Goal: Answer question/provide support: Share knowledge or assist other users

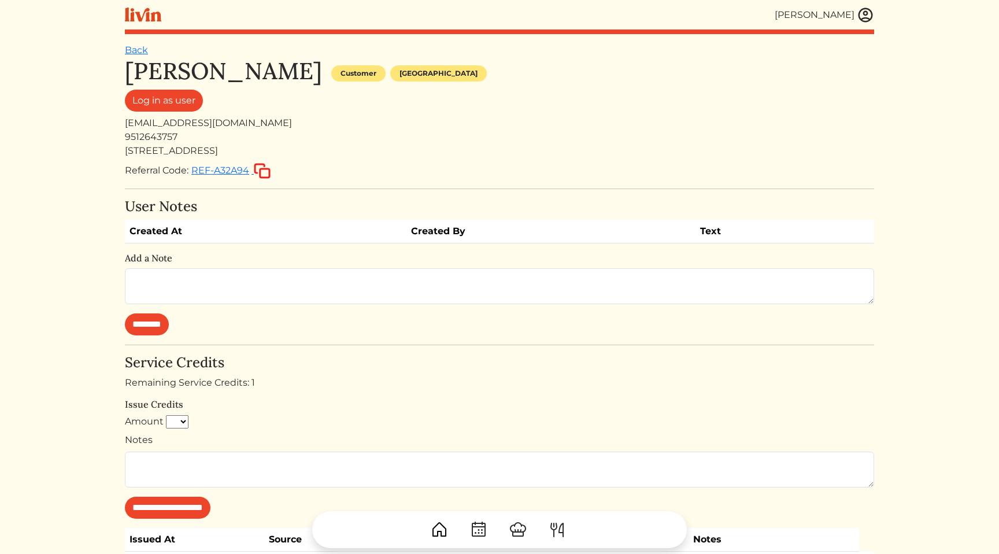
click at [954, 229] on html "Calvin Wang Calvin Wang Log out Dashboard Services Upcoming Completed Requested…" at bounding box center [499, 277] width 999 height 554
click at [959, 221] on html "Calvin Wang Calvin Wang Log out Dashboard Services Upcoming Completed Requested…" at bounding box center [499, 277] width 999 height 554
click at [952, 64] on html "Calvin Wang Calvin Wang Log out Dashboard Services Upcoming Completed Requested…" at bounding box center [499, 277] width 999 height 554
click at [224, 127] on div "[EMAIL_ADDRESS][DOMAIN_NAME]" at bounding box center [499, 123] width 749 height 14
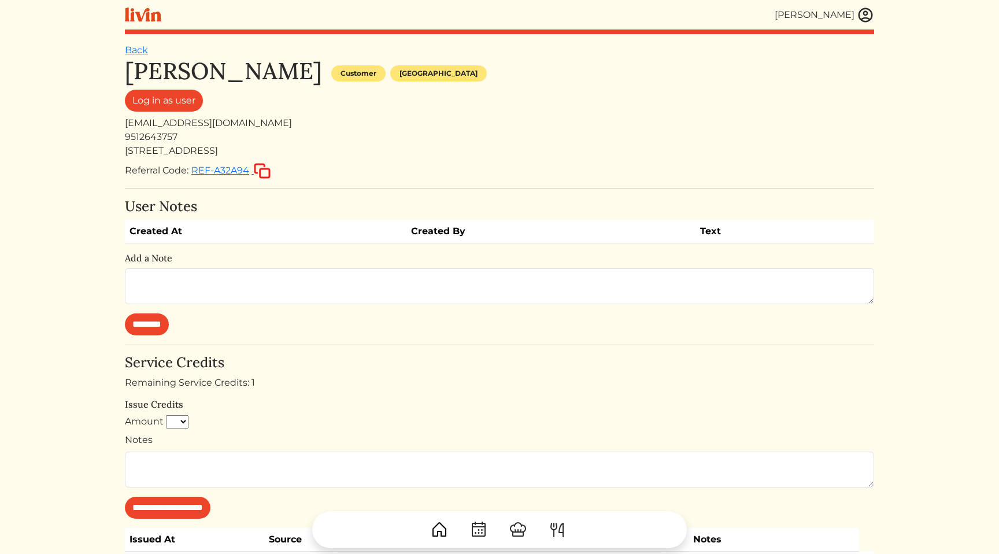
click at [254, 123] on div "[EMAIL_ADDRESS][DOMAIN_NAME]" at bounding box center [499, 123] width 749 height 14
copy div "[EMAIL_ADDRESS][DOMAIN_NAME]"
drag, startPoint x: 254, startPoint y: 123, endPoint x: 108, endPoint y: 123, distance: 146.2
click at [108, 123] on html "Calvin Wang Calvin Wang Log out Dashboard Services Upcoming Completed Requested…" at bounding box center [499, 277] width 999 height 554
copy div "[EMAIL_ADDRESS][DOMAIN_NAME]"
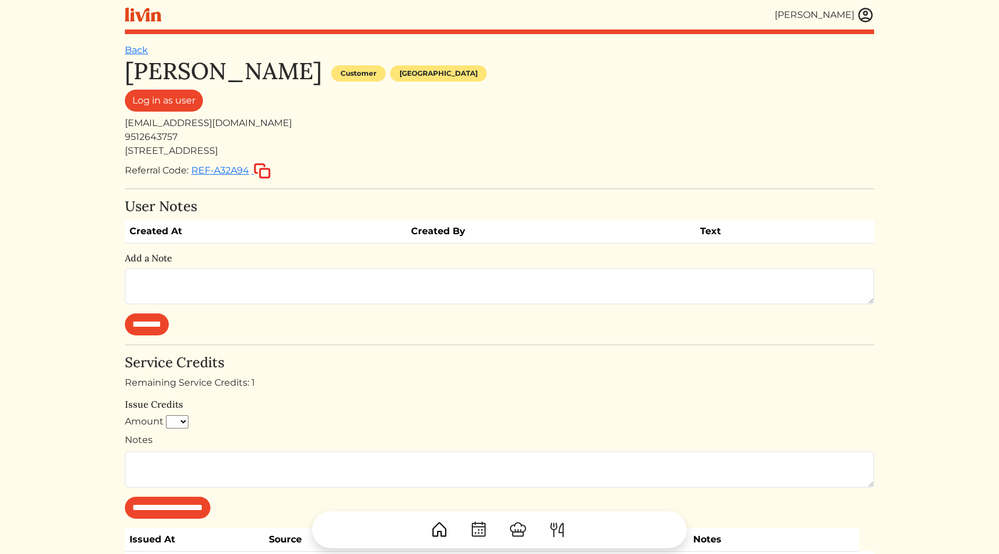
click at [495, 165] on div "Referral Code: REF-A32A94" at bounding box center [499, 170] width 749 height 17
click at [184, 122] on div "[EMAIL_ADDRESS][DOMAIN_NAME]" at bounding box center [499, 123] width 749 height 14
copy div "[EMAIL_ADDRESS][DOMAIN_NAME]"
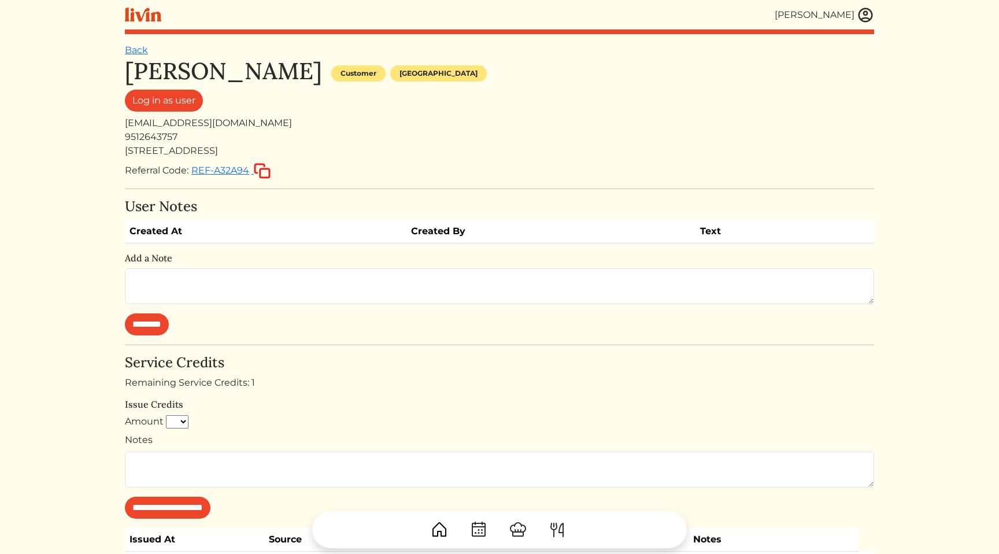
click at [491, 72] on div "Victoria Rice Customer Los angeles" at bounding box center [499, 73] width 749 height 32
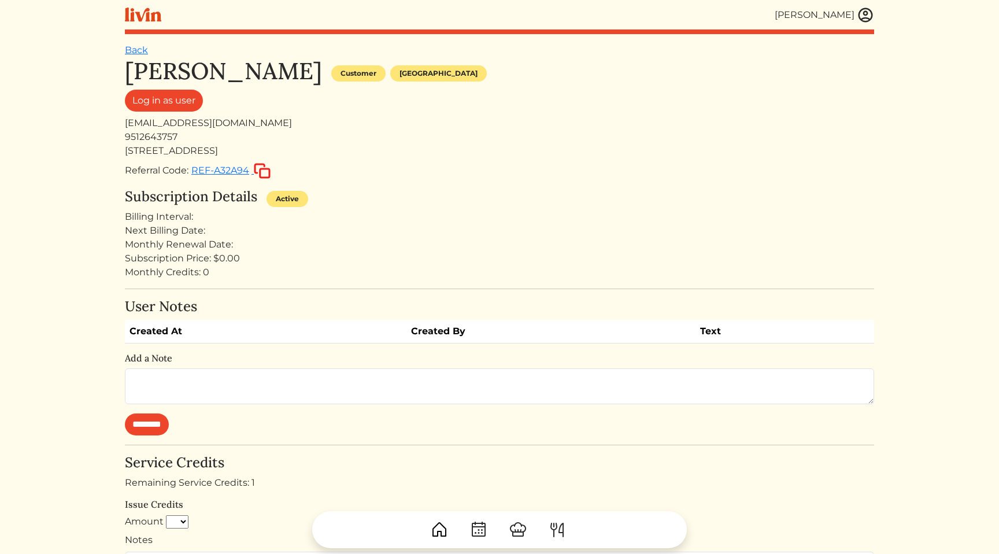
click at [458, 210] on div "Billing Interval:" at bounding box center [499, 217] width 749 height 14
click at [453, 223] on div "Billing Interval:" at bounding box center [499, 217] width 749 height 14
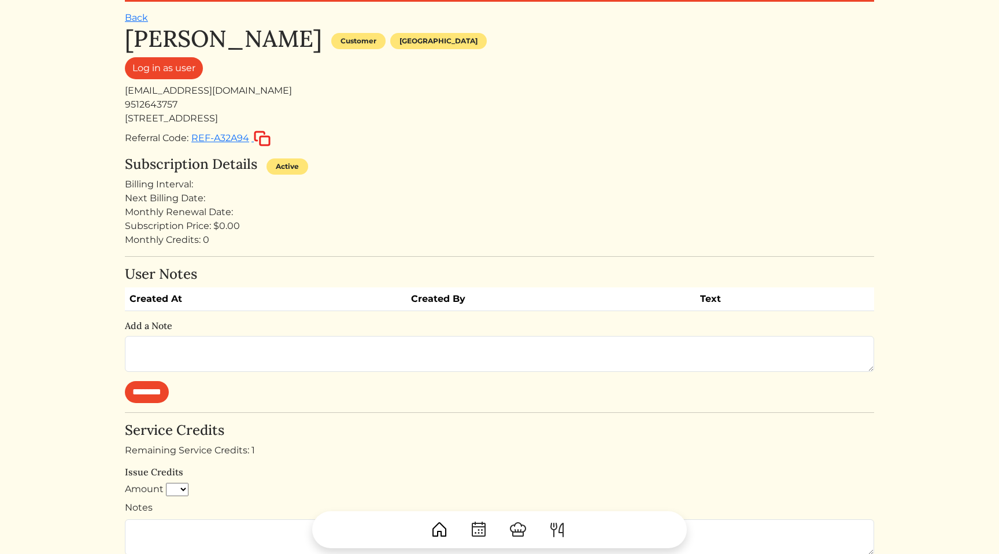
scroll to position [5, 0]
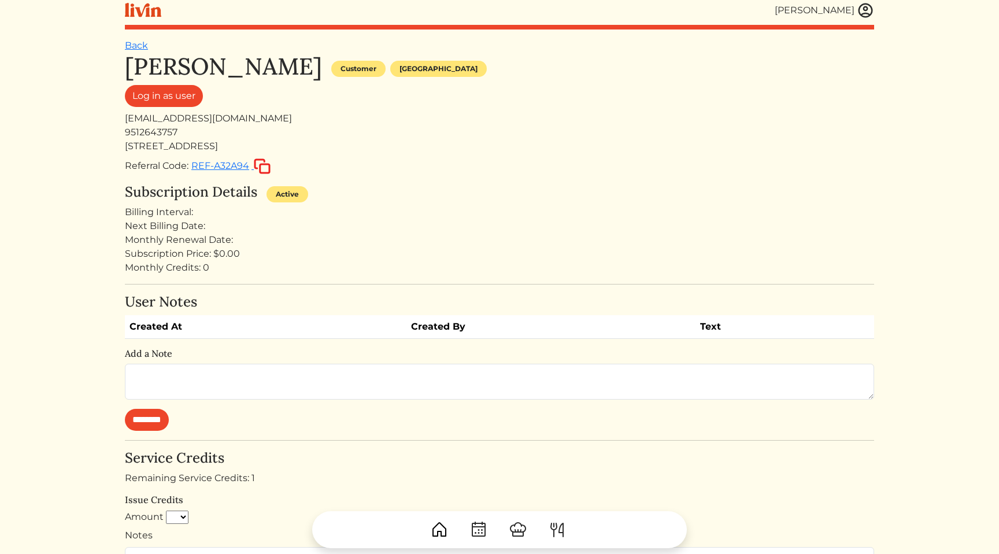
click at [328, 273] on div "Monthly Credits: 0" at bounding box center [499, 268] width 749 height 14
click at [501, 159] on div "Referral Code: REF-A32A94" at bounding box center [499, 166] width 749 height 17
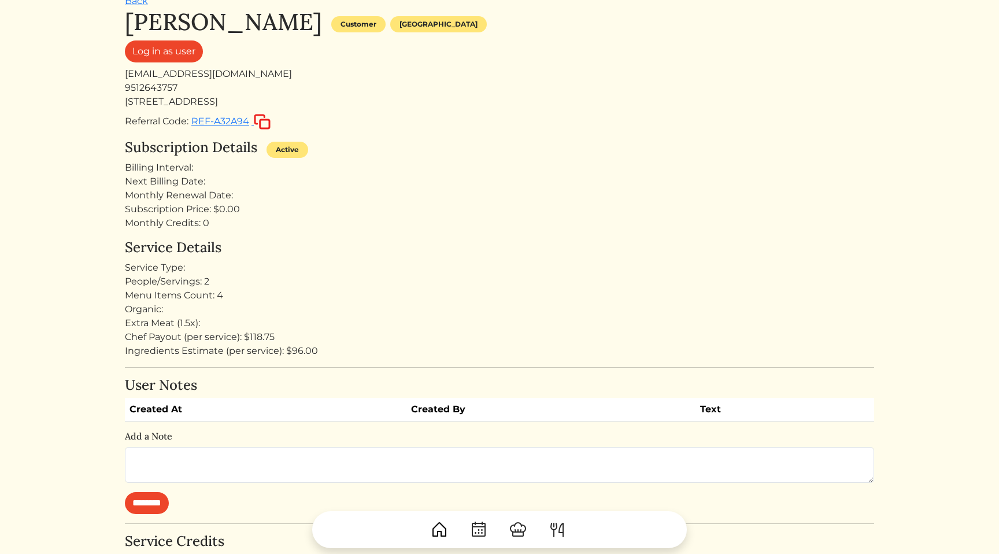
scroll to position [54, 0]
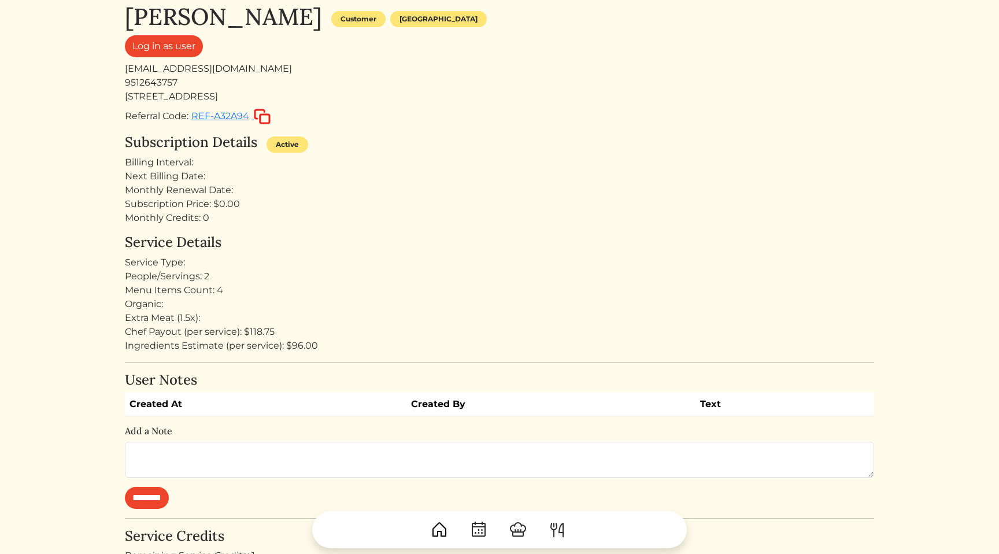
click at [416, 253] on div "Service Details Service Type: People/Servings: 2 Menu Items Count: 4 Organic: E…" at bounding box center [499, 293] width 749 height 118
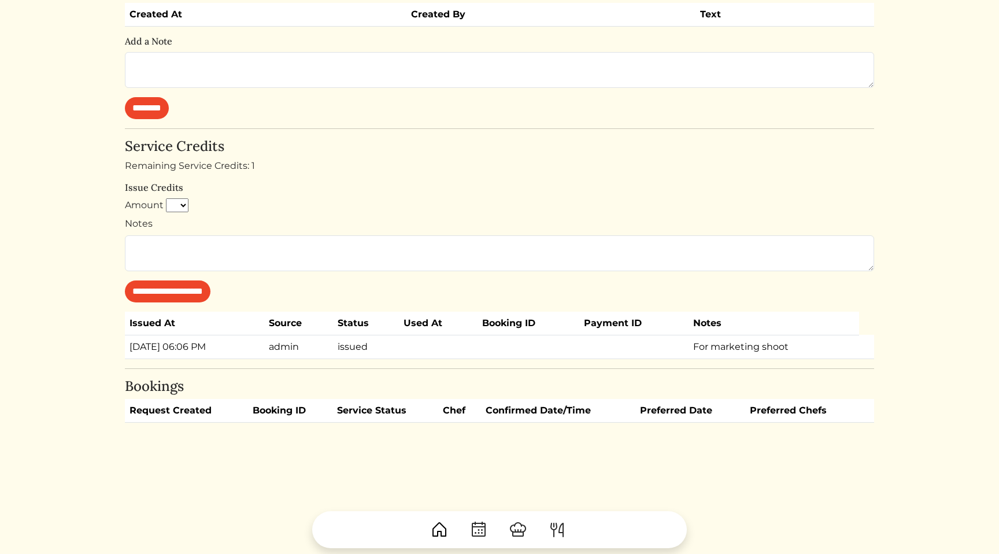
scroll to position [0, 0]
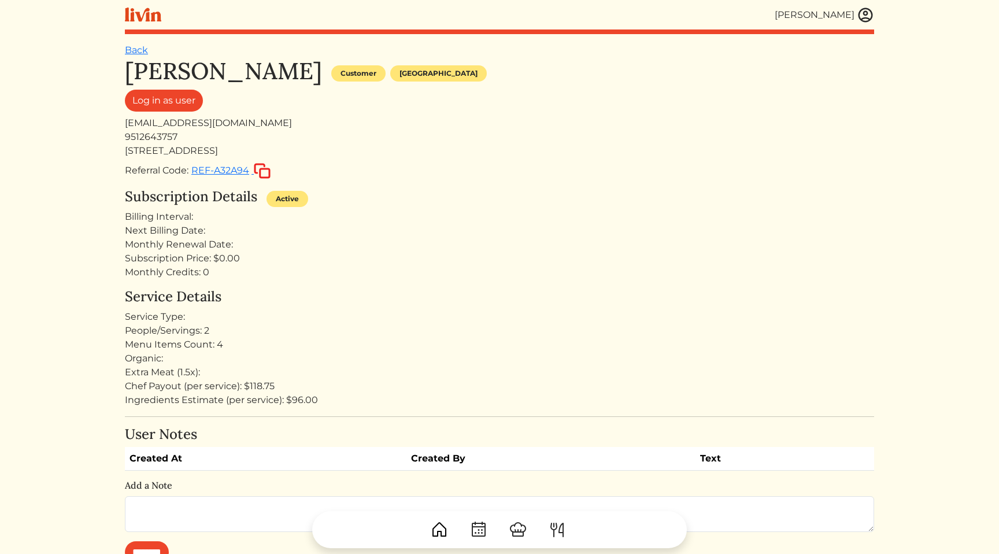
click at [232, 295] on h4 "Service Details" at bounding box center [499, 296] width 749 height 17
click at [164, 102] on link "Log in as user" at bounding box center [164, 101] width 78 height 22
